Goal: Information Seeking & Learning: Learn about a topic

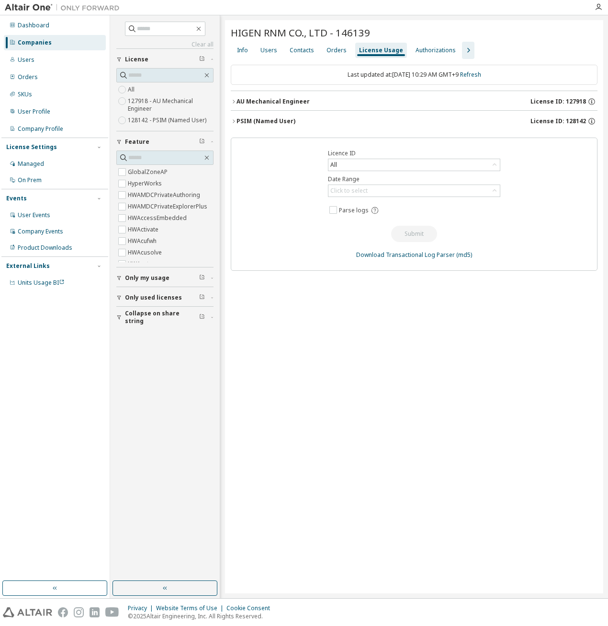
click at [268, 119] on div "PSIM (Named User)" at bounding box center [266, 121] width 59 height 8
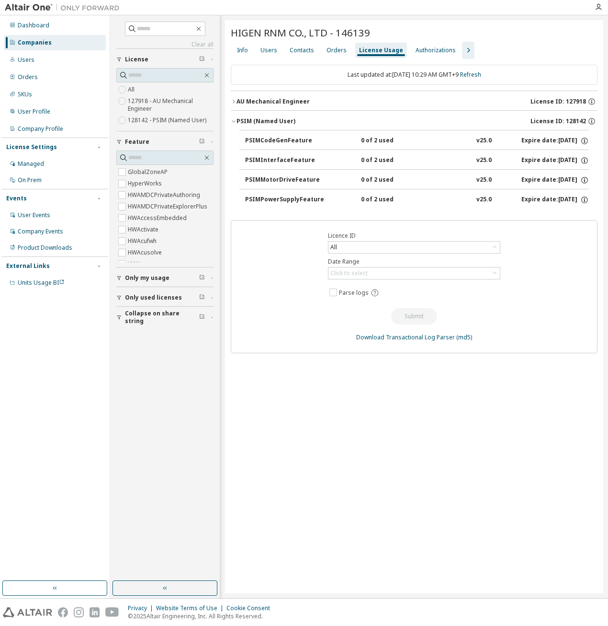
click at [463, 50] on icon "button" at bounding box center [468, 50] width 11 height 11
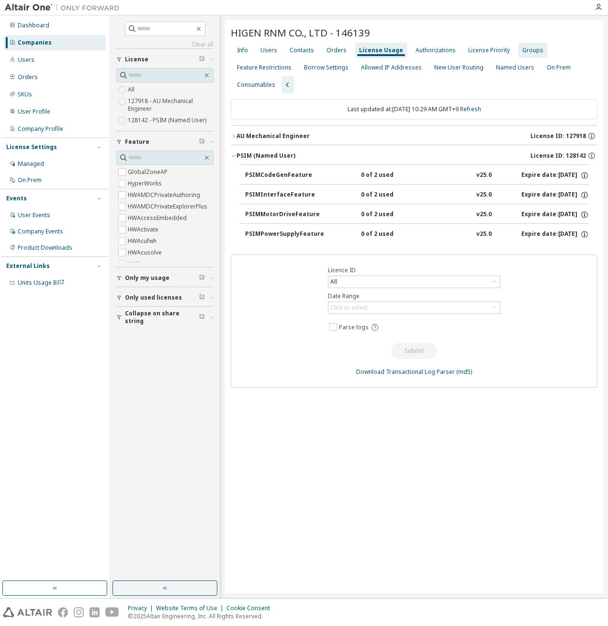
click at [523, 48] on div "Groups" at bounding box center [533, 50] width 21 height 8
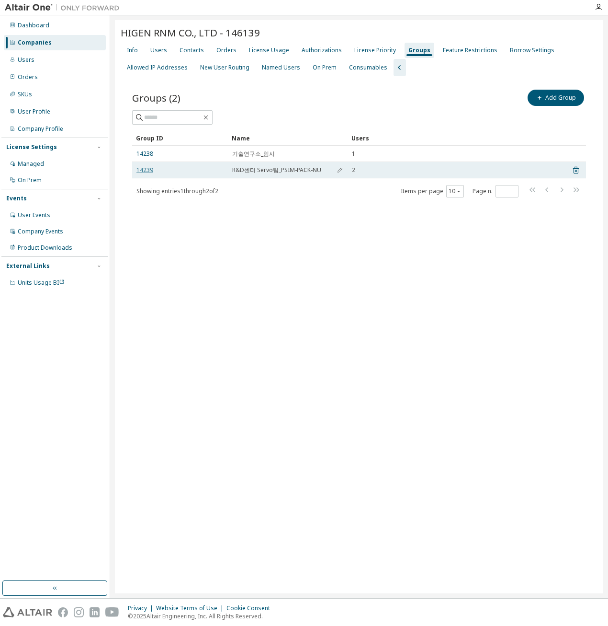
click at [146, 172] on link "14239" at bounding box center [145, 170] width 17 height 8
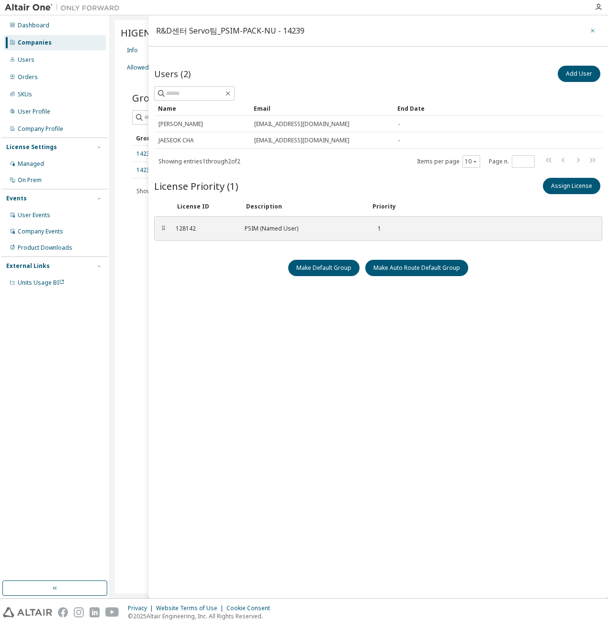
click at [591, 31] on icon "button" at bounding box center [593, 31] width 7 height 8
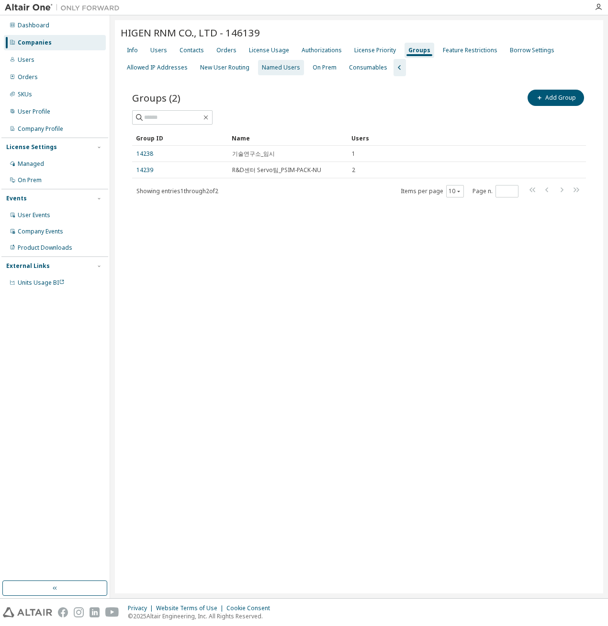
click at [273, 69] on div "Named Users" at bounding box center [281, 68] width 38 height 8
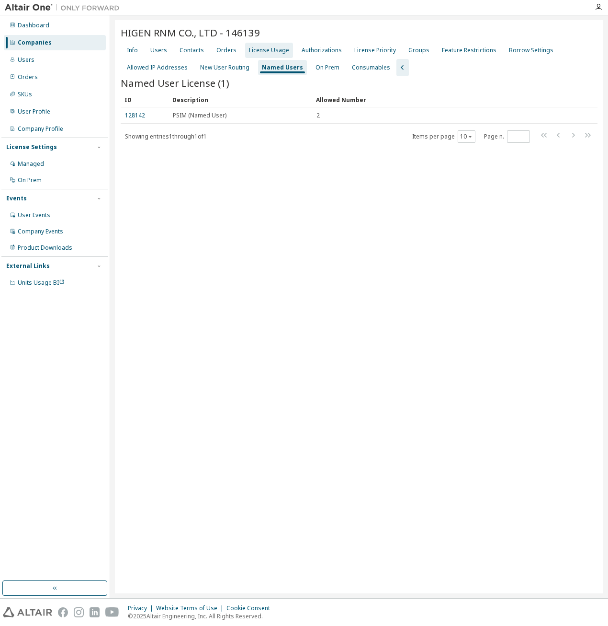
click at [259, 56] on div "License Usage" at bounding box center [269, 50] width 48 height 15
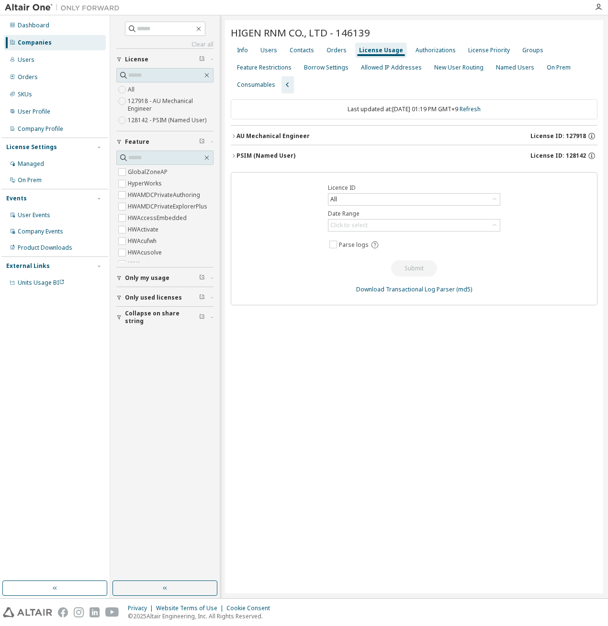
click at [279, 135] on div "AU Mechanical Engineer" at bounding box center [273, 136] width 73 height 8
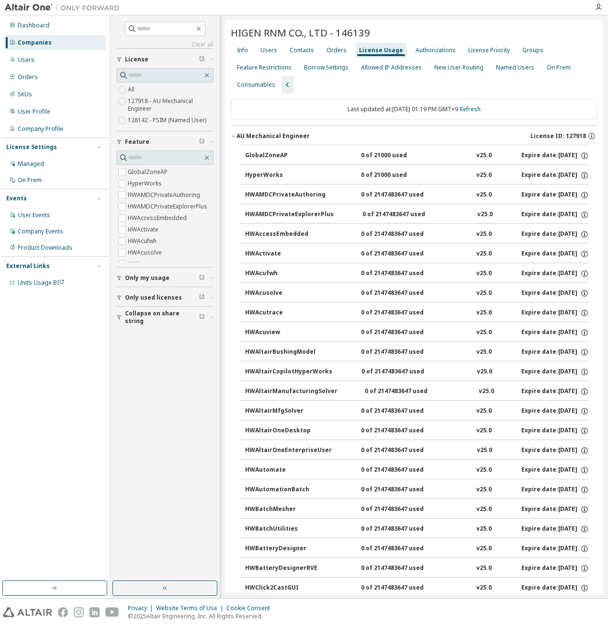
click at [234, 135] on icon "button" at bounding box center [234, 136] width 6 height 6
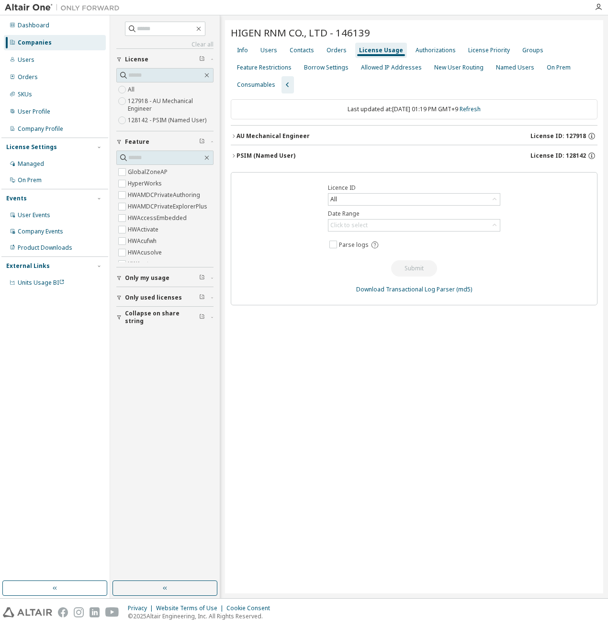
click at [254, 158] on div "PSIM (Named User)" at bounding box center [266, 156] width 59 height 8
